Goal: Find specific page/section: Find specific page/section

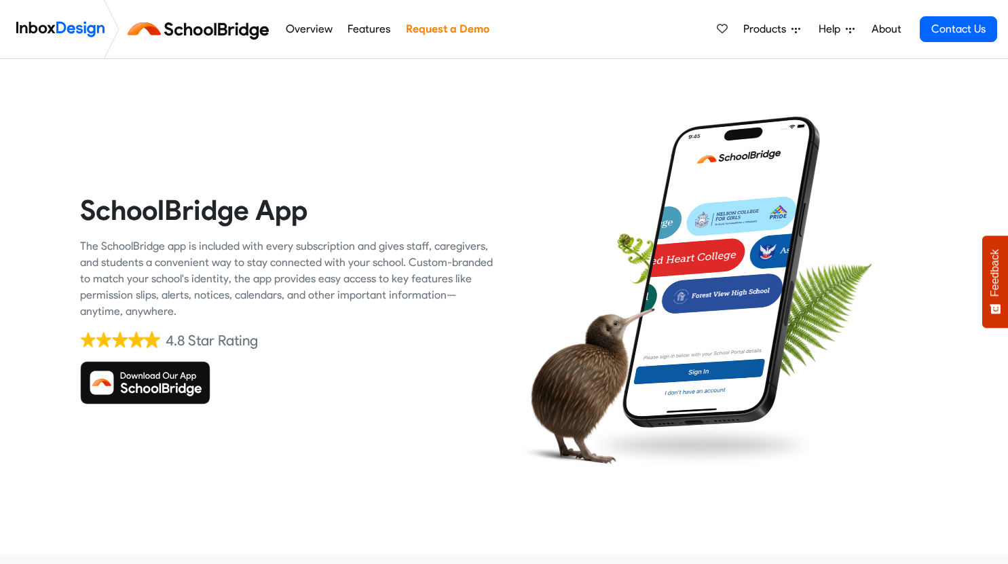
click at [141, 382] on img at bounding box center [145, 382] width 130 height 43
click at [131, 388] on img at bounding box center [145, 382] width 130 height 43
